Goal: Find specific page/section: Find specific page/section

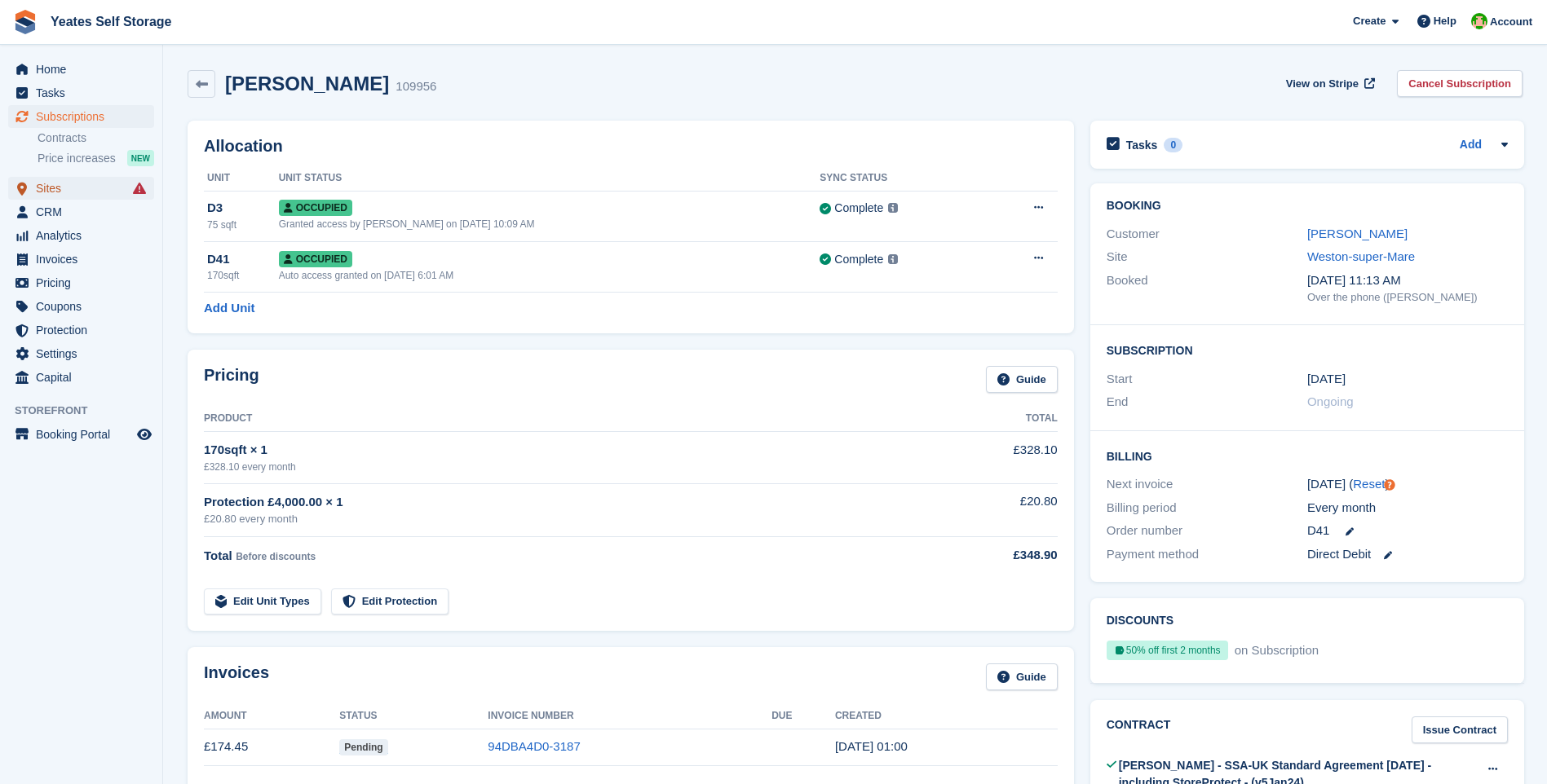
click at [55, 193] on span "Sites" at bounding box center [84, 188] width 98 height 23
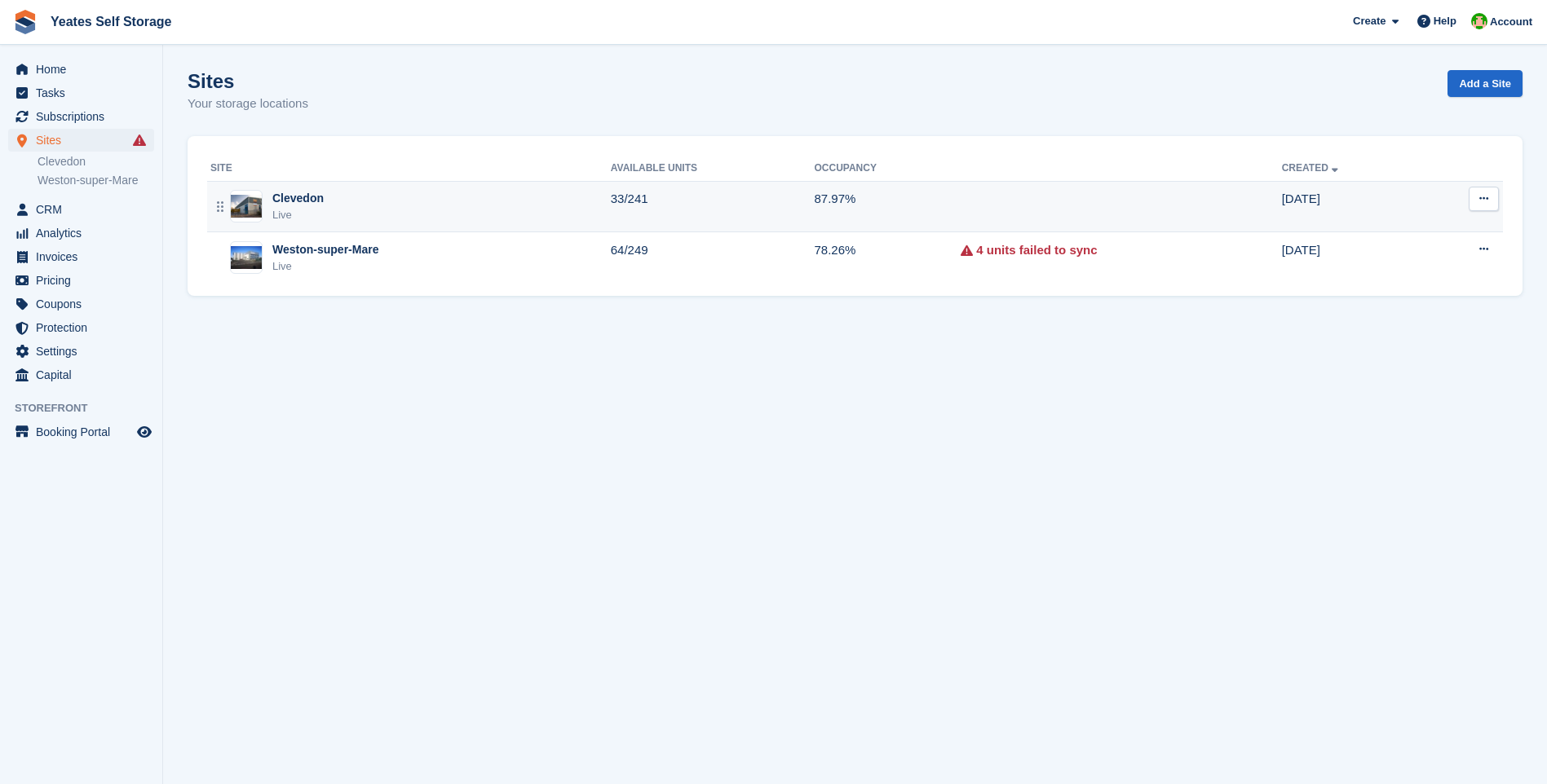
click at [298, 204] on div "Clevedon" at bounding box center [298, 198] width 52 height 17
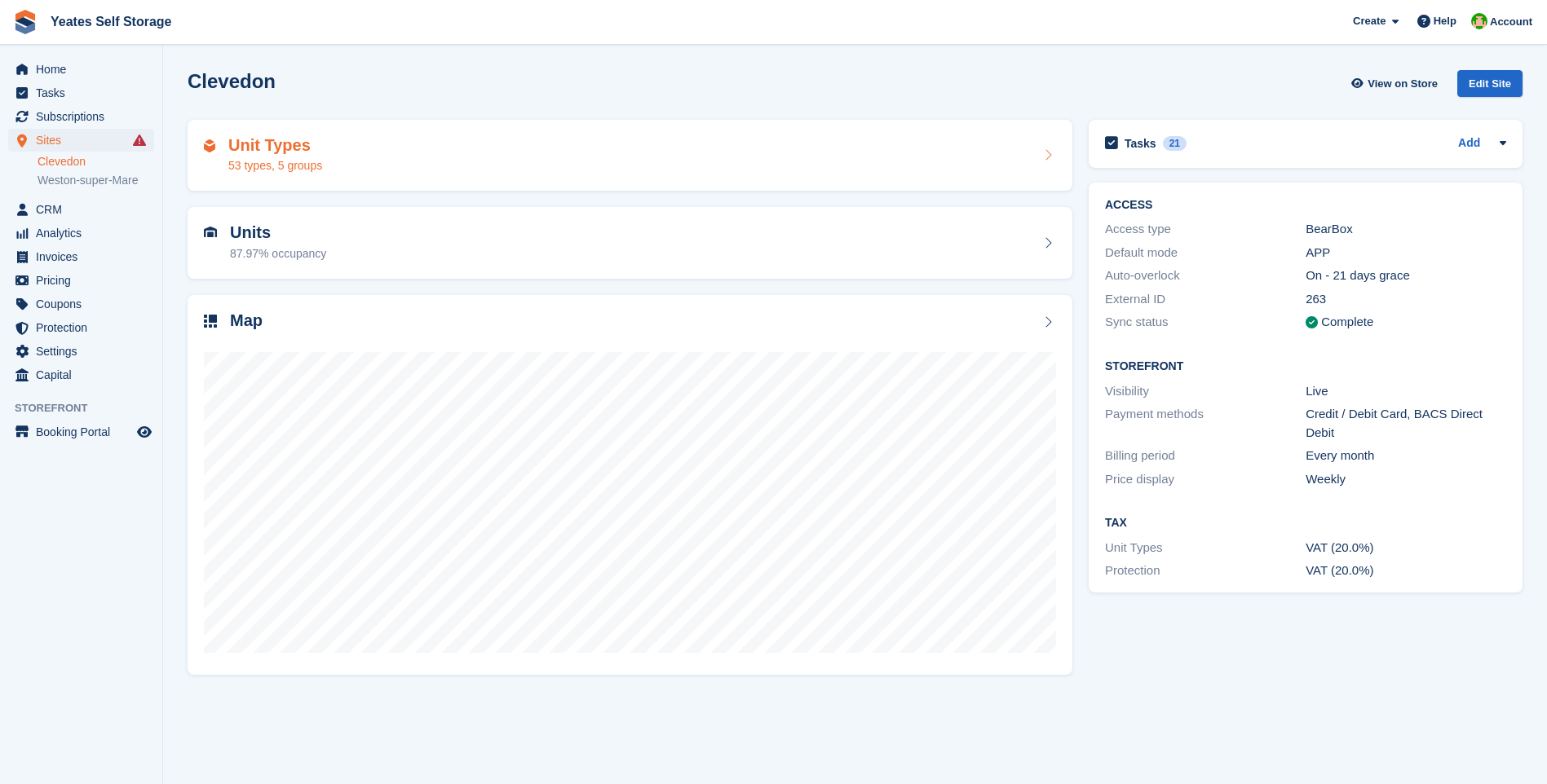
click at [288, 170] on div "53 types, 5 groups" at bounding box center [275, 165] width 94 height 17
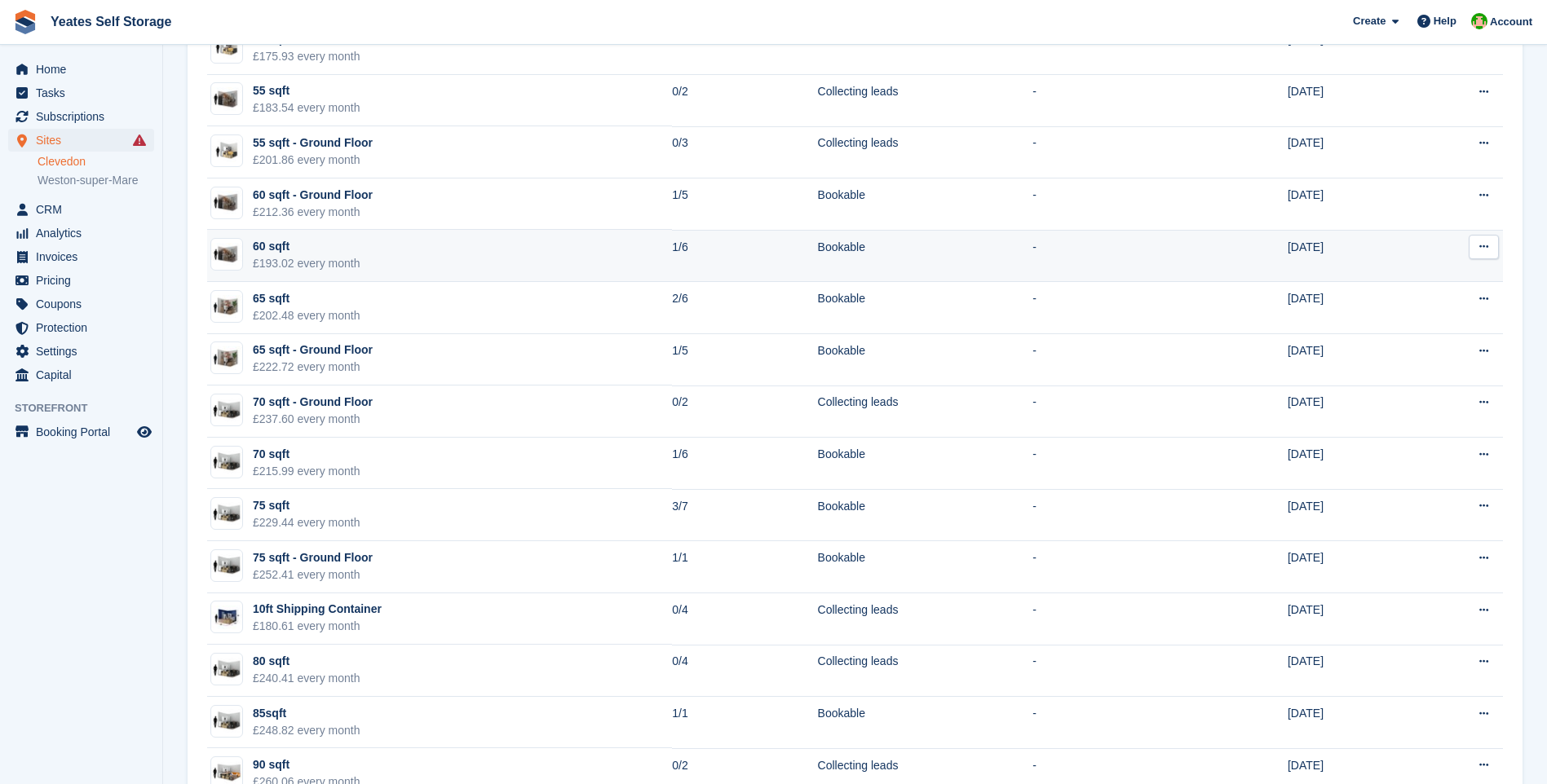
scroll to position [897, 0]
